Goal: Contribute content: Contribute content

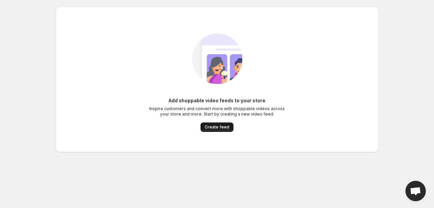
click at [219, 128] on span "Create feed" at bounding box center [217, 126] width 25 height 5
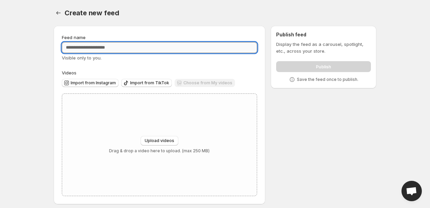
click at [108, 49] on input "Feed name" at bounding box center [160, 47] width 196 height 11
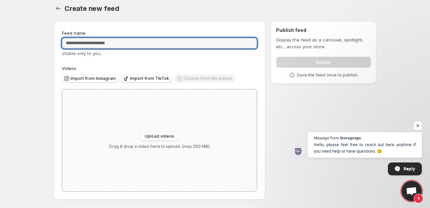
click at [165, 129] on div "Upload videos Drag & drop a video here to upload. (max 250 MB)" at bounding box center [159, 140] width 195 height 102
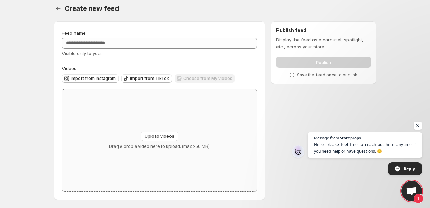
type input "**********"
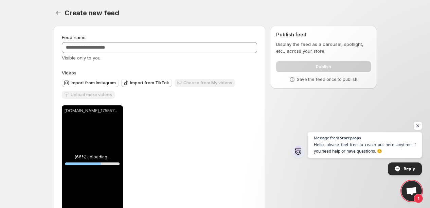
scroll to position [22, 0]
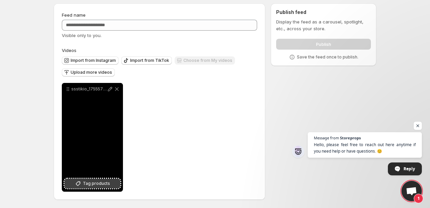
click at [95, 183] on span "Tag products" at bounding box center [96, 183] width 27 height 7
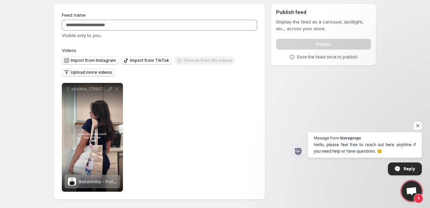
click at [96, 73] on span "Upload more videos" at bounding box center [91, 72] width 41 height 5
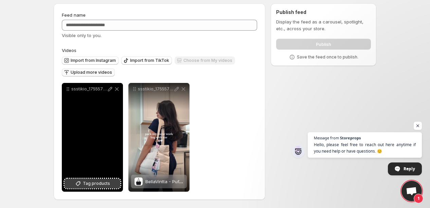
click at [99, 182] on span "Tag products" at bounding box center [96, 183] width 27 height 7
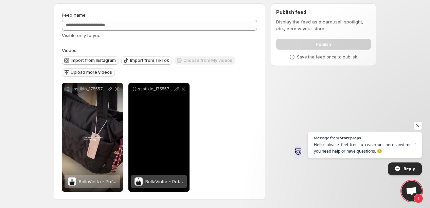
click at [177, 180] on span "BellaVintta - Puff Tote Style" at bounding box center [175, 181] width 58 height 5
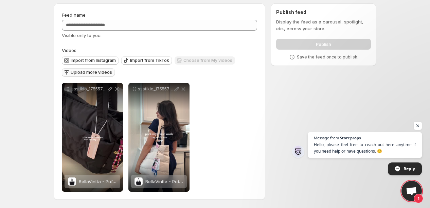
click at [193, 61] on div "Choose from My videos" at bounding box center [205, 60] width 61 height 9
click at [108, 71] on span "Upload more videos" at bounding box center [91, 72] width 41 height 5
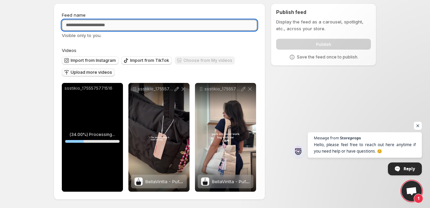
click at [152, 26] on input "Feed name" at bounding box center [160, 25] width 196 height 11
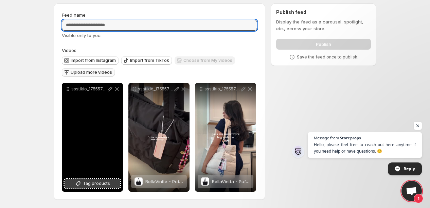
click at [97, 182] on span "Tag products" at bounding box center [96, 183] width 27 height 7
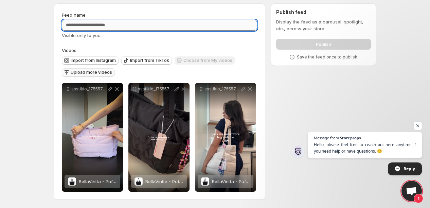
click at [109, 23] on input "Feed name" at bounding box center [160, 25] width 196 height 11
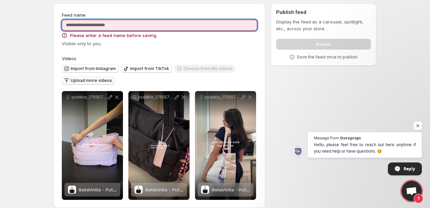
click at [161, 24] on input "Feed name" at bounding box center [160, 25] width 196 height 11
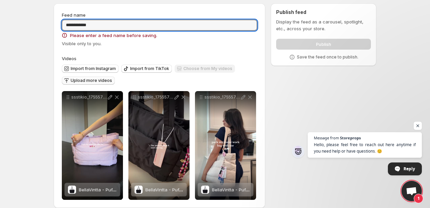
type input "**********"
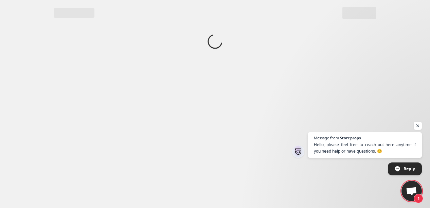
scroll to position [0, 0]
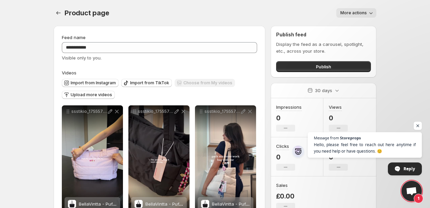
scroll to position [22, 0]
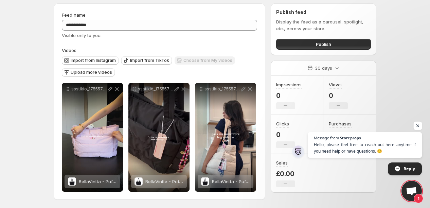
click at [418, 129] on span "Open chat" at bounding box center [418, 126] width 9 height 9
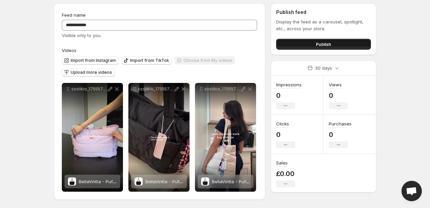
click at [327, 41] on span "Publish" at bounding box center [323, 44] width 15 height 7
click at [90, 71] on span "Upload more videos" at bounding box center [91, 72] width 41 height 5
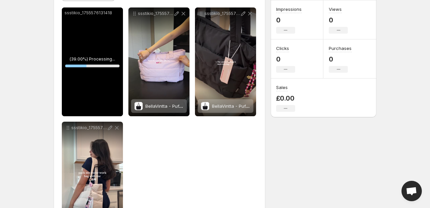
scroll to position [60, 0]
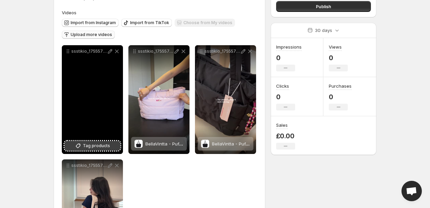
click at [99, 146] on span "Tag products" at bounding box center [96, 145] width 27 height 7
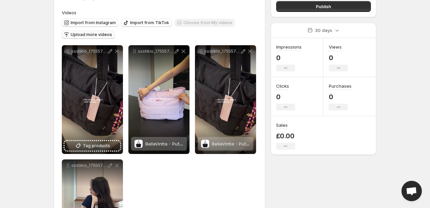
click at [94, 33] on span "Upload more videos" at bounding box center [91, 34] width 41 height 5
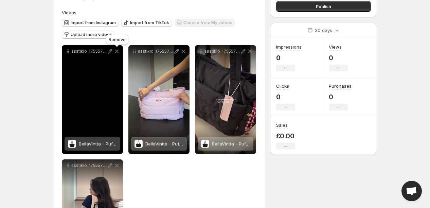
click at [118, 53] on icon at bounding box center [117, 51] width 7 height 7
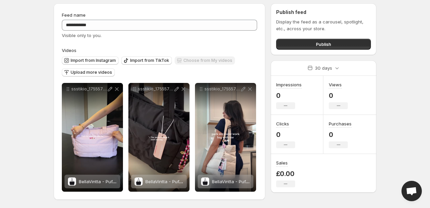
scroll to position [22, 0]
click at [99, 71] on span "Upload more videos" at bounding box center [91, 72] width 41 height 5
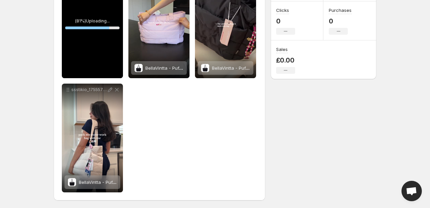
scroll to position [98, 0]
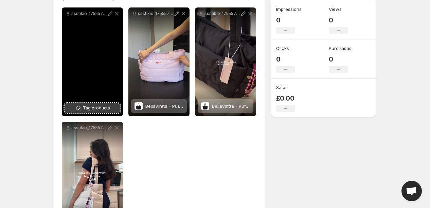
click at [90, 104] on button "Tag products" at bounding box center [93, 108] width 56 height 10
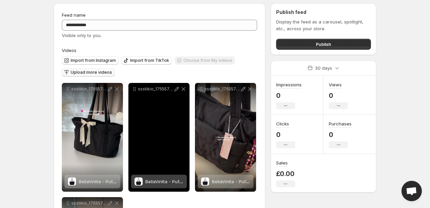
scroll to position [60, 0]
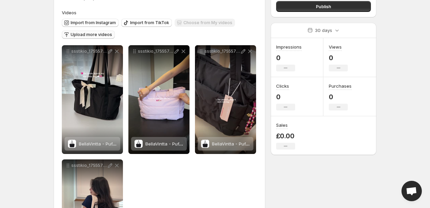
click at [101, 35] on span "Upload more videos" at bounding box center [91, 34] width 41 height 5
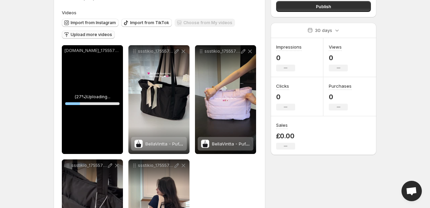
scroll to position [98, 0]
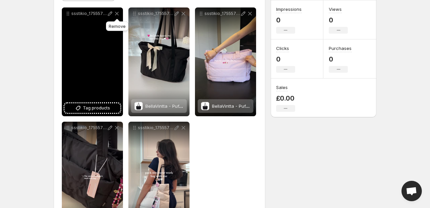
click at [117, 13] on icon at bounding box center [117, 14] width 4 height 4
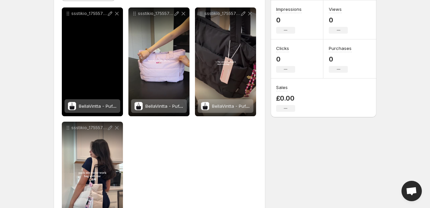
scroll to position [60, 0]
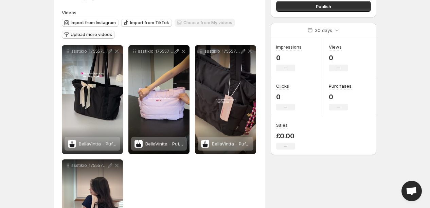
click at [90, 34] on span "Upload more videos" at bounding box center [91, 34] width 41 height 5
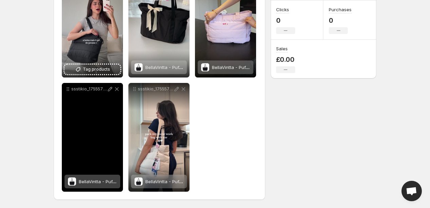
scroll to position [61, 0]
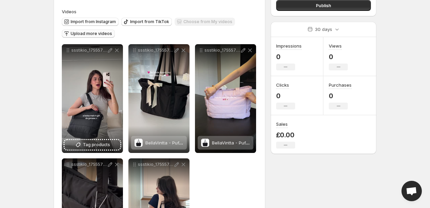
click at [84, 35] on span "Upload more videos" at bounding box center [91, 33] width 41 height 5
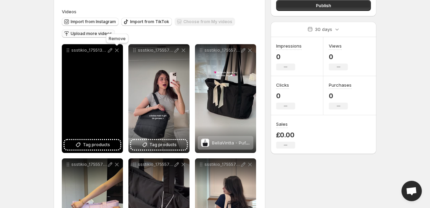
click at [118, 49] on icon at bounding box center [117, 51] width 4 height 4
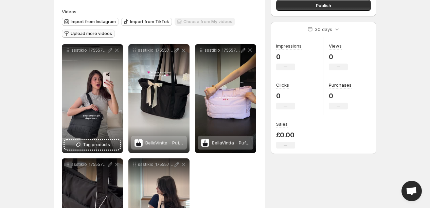
click at [82, 32] on span "Upload more videos" at bounding box center [91, 33] width 41 height 5
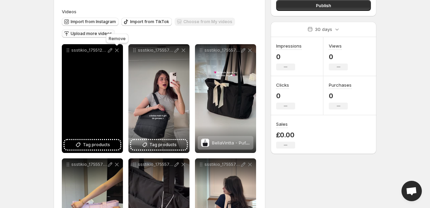
click at [116, 50] on icon at bounding box center [117, 50] width 7 height 7
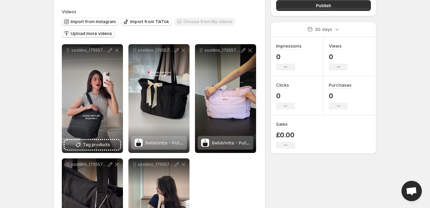
click at [80, 34] on span "Upload more videos" at bounding box center [91, 33] width 41 height 5
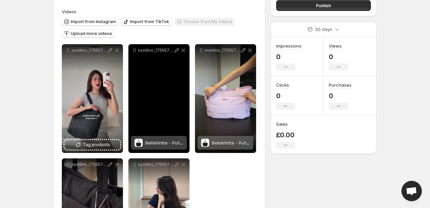
click at [90, 33] on span "Upload more videos" at bounding box center [91, 33] width 41 height 5
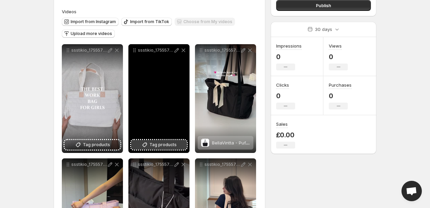
click at [156, 146] on span "Tag products" at bounding box center [163, 144] width 27 height 7
click at [152, 145] on span "Tag products" at bounding box center [163, 144] width 27 height 7
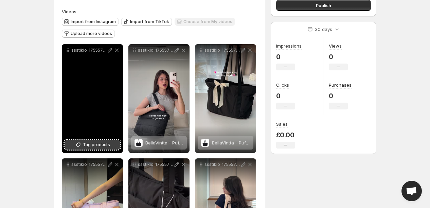
click at [91, 143] on span "Tag products" at bounding box center [96, 144] width 27 height 7
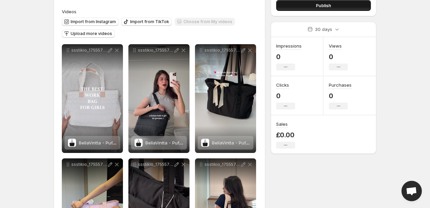
scroll to position [0, 0]
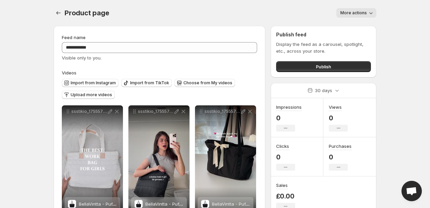
click at [366, 13] on span "More actions" at bounding box center [354, 12] width 27 height 5
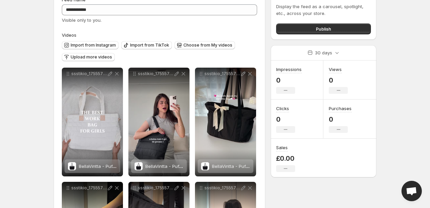
scroll to position [99, 0]
